Goal: Task Accomplishment & Management: Manage account settings

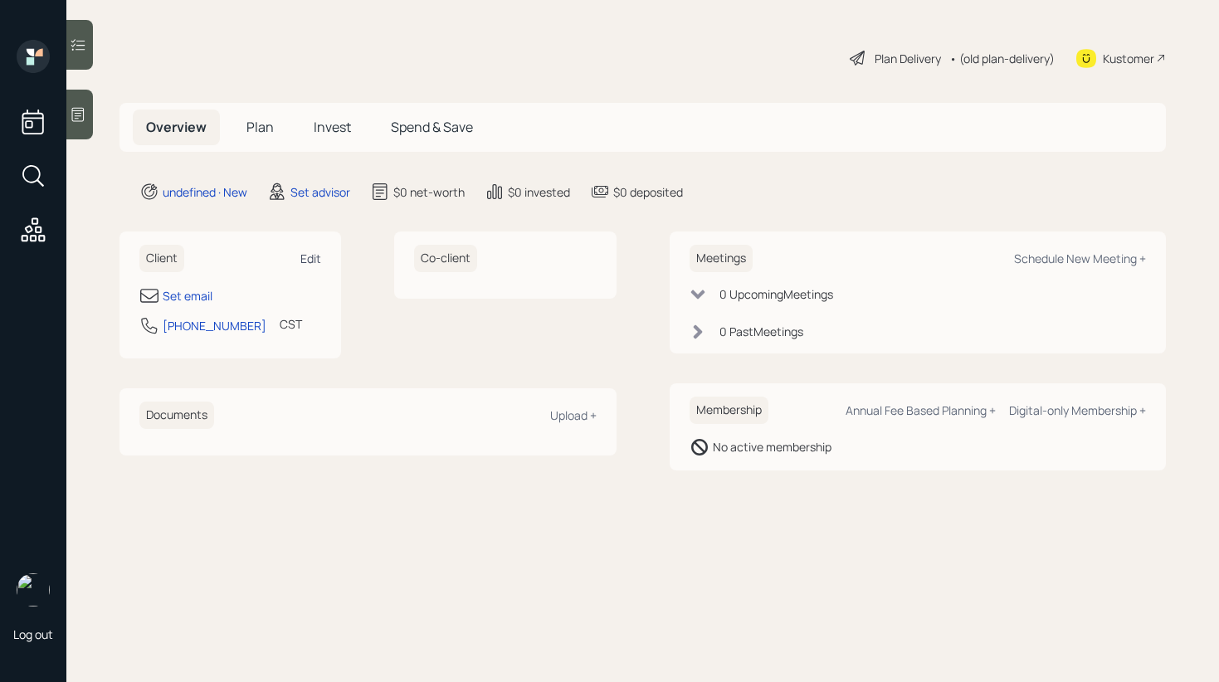
click at [320, 257] on div "Edit" at bounding box center [310, 259] width 21 height 16
select select "America/[GEOGRAPHIC_DATA]"
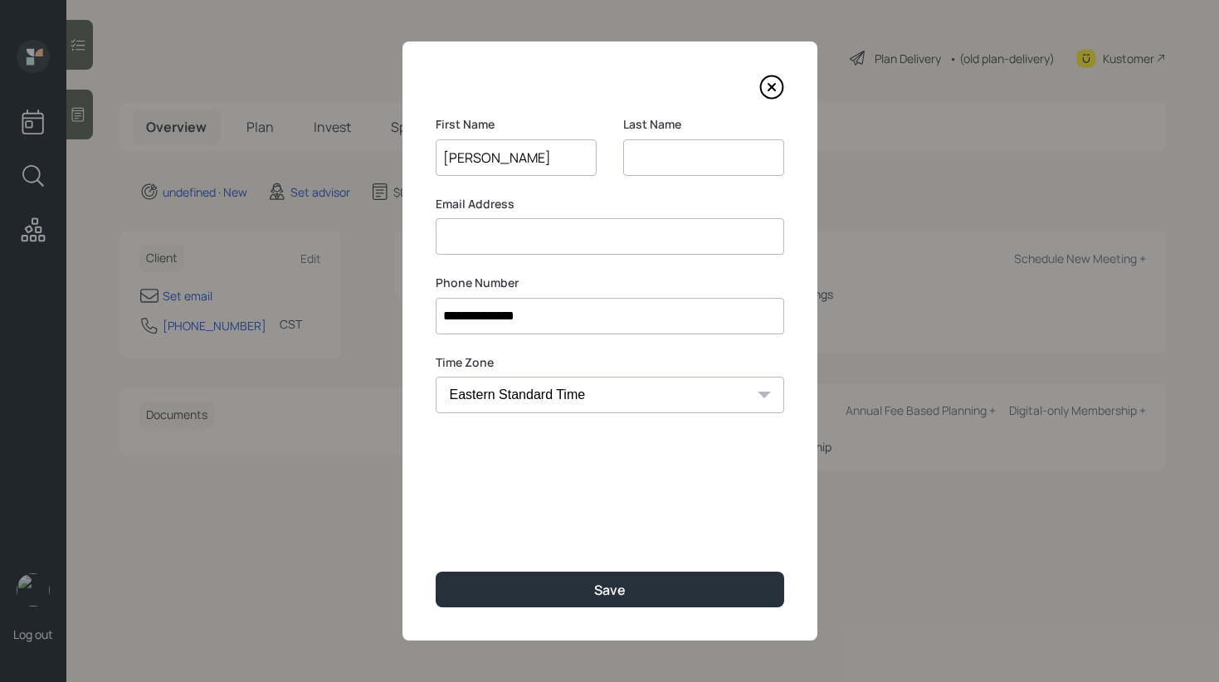
click at [487, 158] on input "[PERSON_NAME]" at bounding box center [516, 157] width 161 height 37
type input "Rikko"
click at [672, 157] on input at bounding box center [703, 157] width 161 height 37
paste input "[PERSON_NAME]"
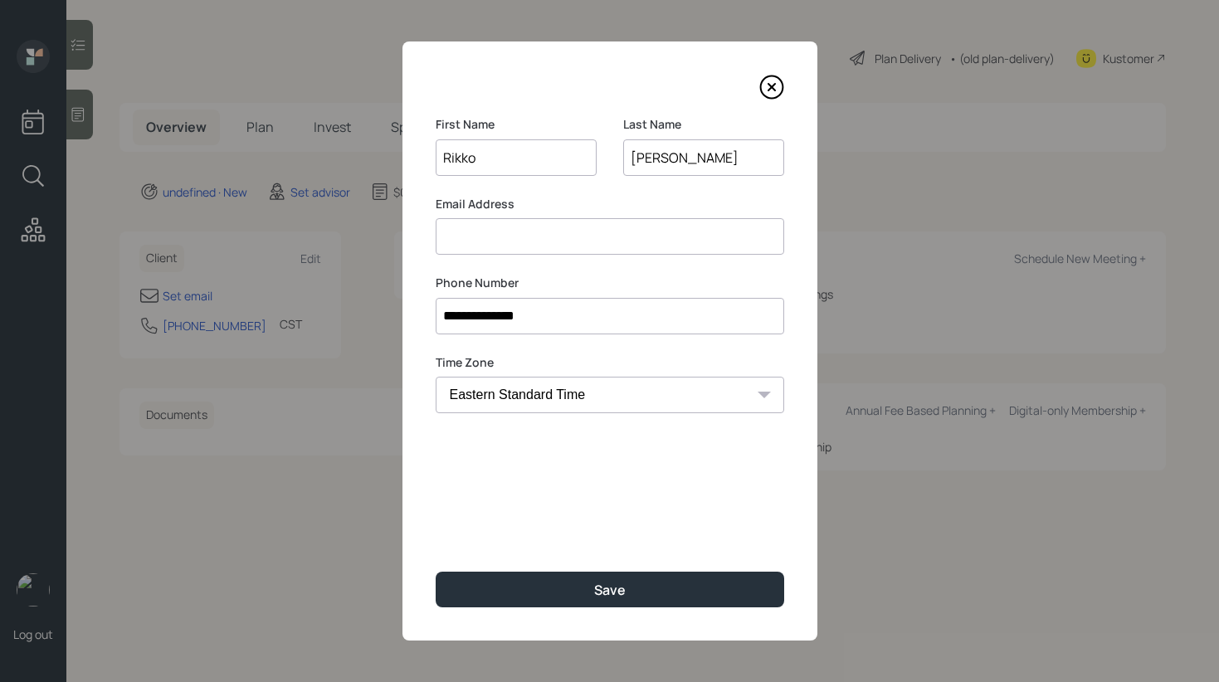
type input "[PERSON_NAME]"
click at [590, 225] on input at bounding box center [610, 236] width 349 height 37
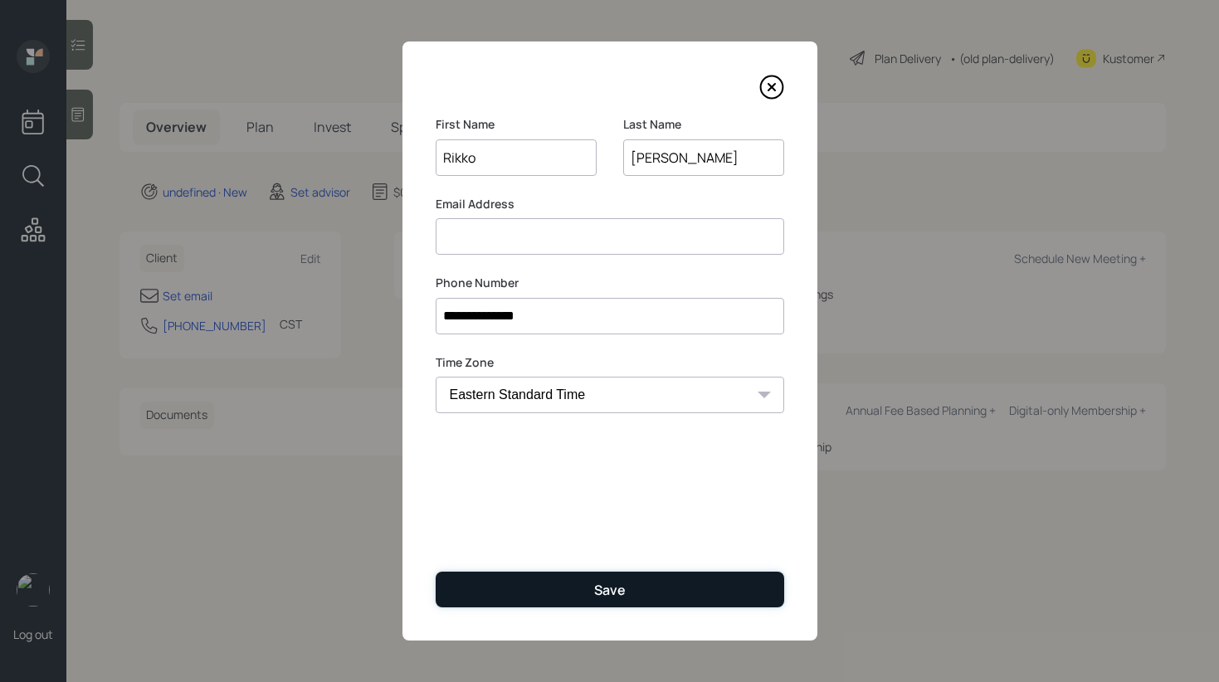
click at [602, 604] on button "Save" at bounding box center [610, 590] width 349 height 36
